Goal: Information Seeking & Learning: Learn about a topic

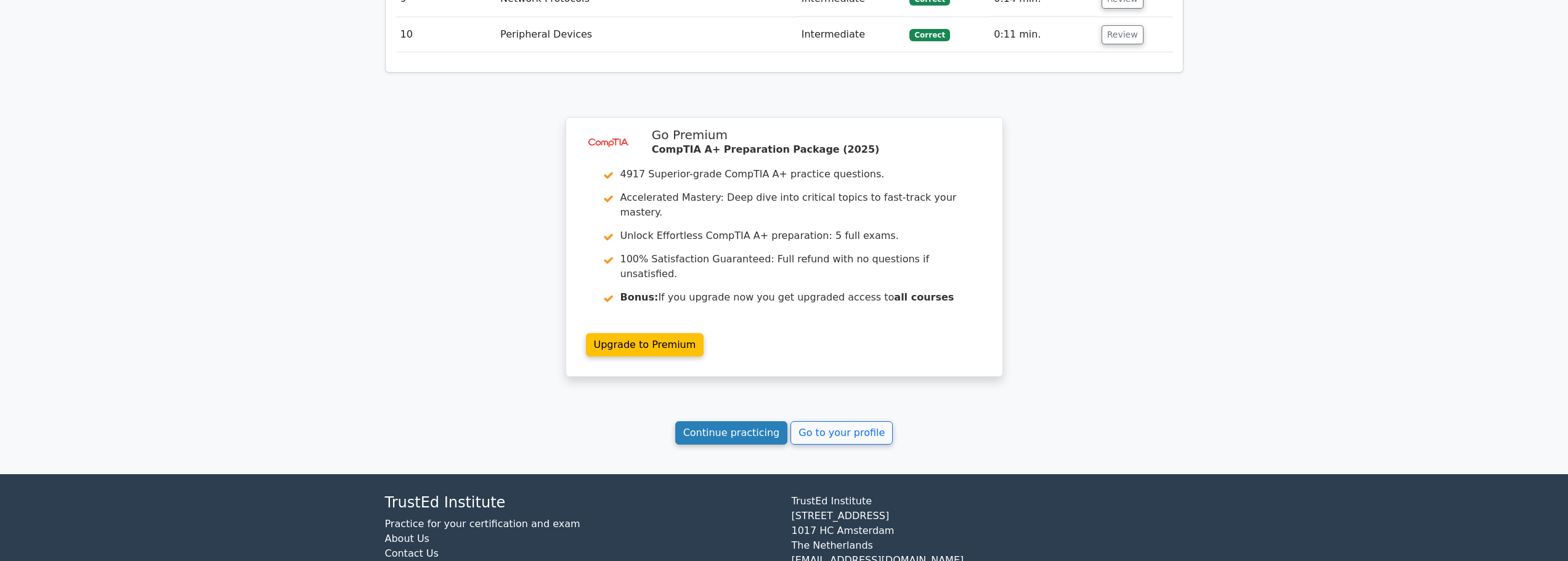
click at [702, 421] on link "Continue practicing" at bounding box center [731, 432] width 112 height 23
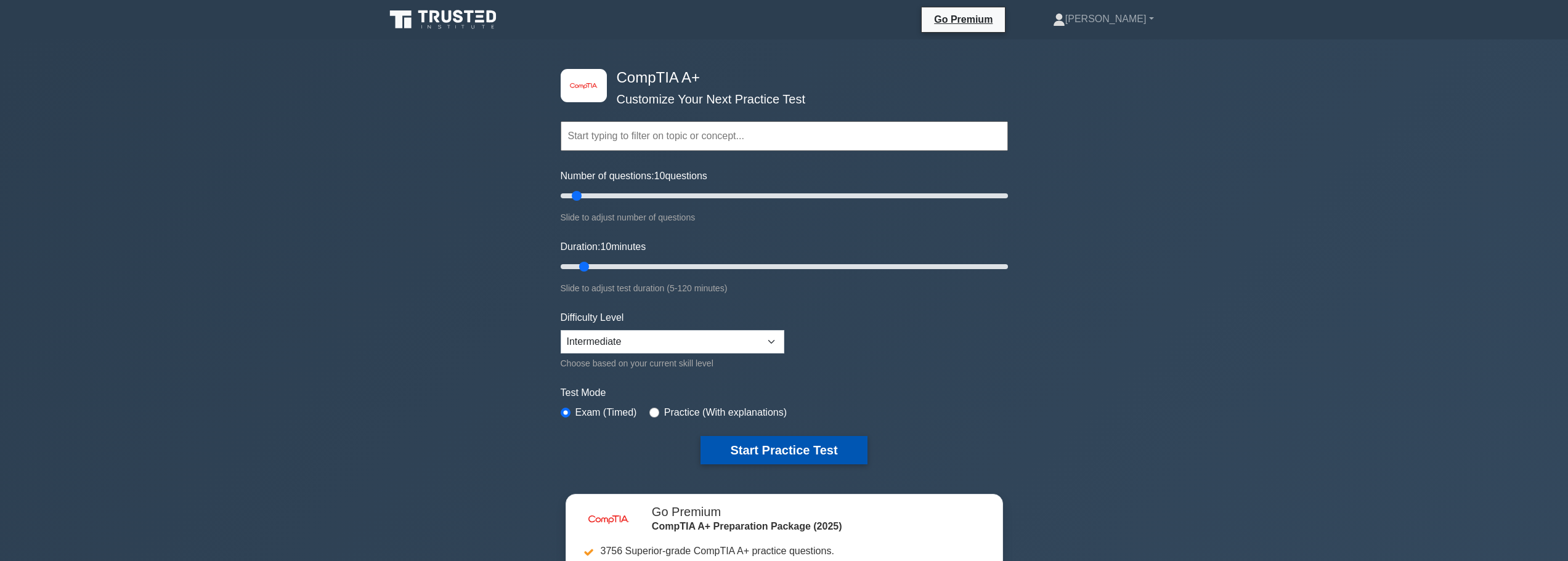
click at [742, 454] on button "Start Practice Test" at bounding box center [784, 450] width 166 height 29
